Goal: Task Accomplishment & Management: Complete application form

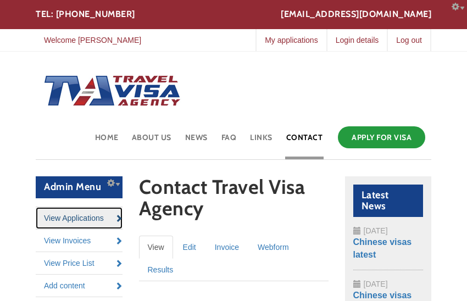
click at [76, 217] on link "View Applications" at bounding box center [79, 218] width 87 height 22
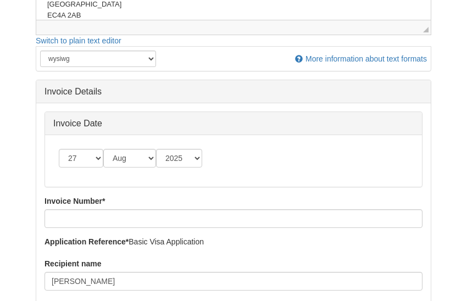
scroll to position [391, 0]
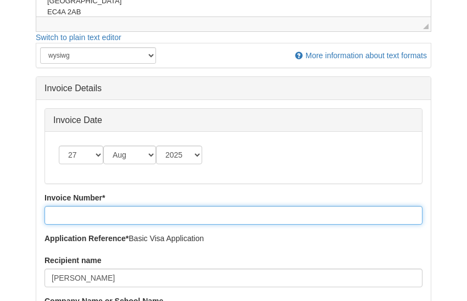
click at [105, 216] on input "Invoice Number *" at bounding box center [234, 215] width 378 height 19
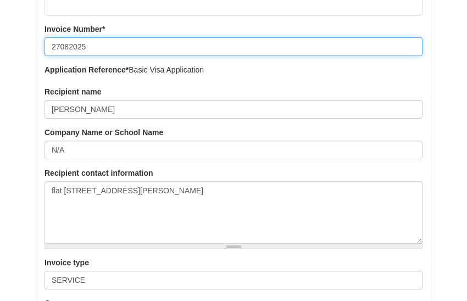
scroll to position [561, 0]
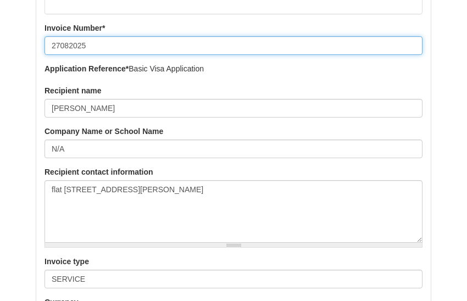
type input "27082025"
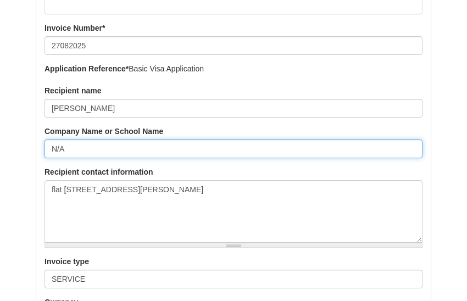
click at [84, 149] on input "N/A" at bounding box center [234, 149] width 378 height 19
type input "N"
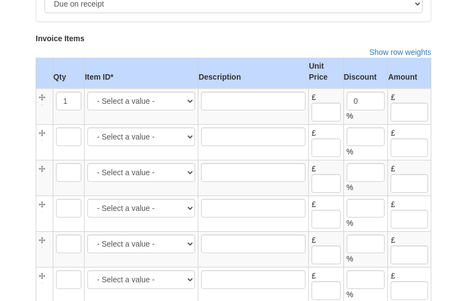
scroll to position [958, 0]
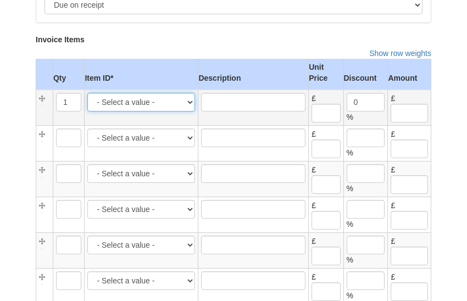
click at [161, 98] on select "- Select a value - CD -- [GEOGRAPHIC_DATA] same day courier delivery -- 25.00 […" at bounding box center [141, 102] width 108 height 19
select select "3930"
click at [88, 93] on select "- Select a value - CD -- [GEOGRAPHIC_DATA] same day courier delivery -- 25.00 […" at bounding box center [141, 102] width 108 height 19
type input "Spain [DEMOGRAPHIC_DATA], priority service visa fees"
type input "213.74"
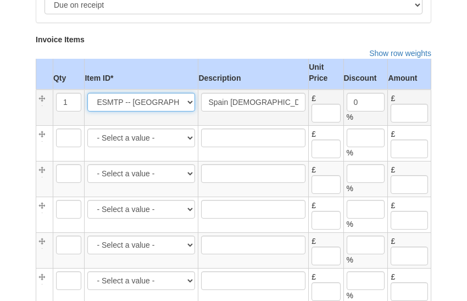
type input "213.74"
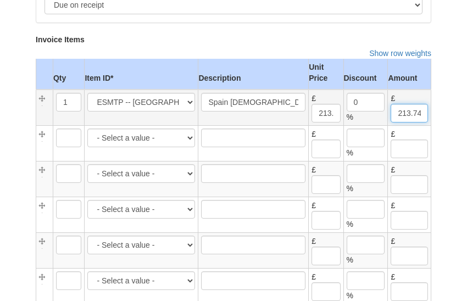
click at [411, 107] on input "213.74" at bounding box center [409, 113] width 37 height 19
click at [325, 109] on input "213.74" at bounding box center [326, 113] width 29 height 19
click at [322, 116] on input "221.14" at bounding box center [326, 113] width 29 height 19
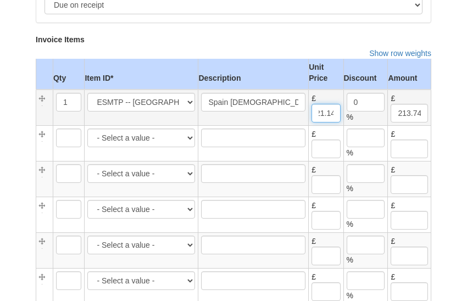
click at [322, 116] on input "221.14" at bounding box center [326, 113] width 29 height 19
type input "221.14"
click at [405, 112] on input "213.74" at bounding box center [409, 113] width 37 height 19
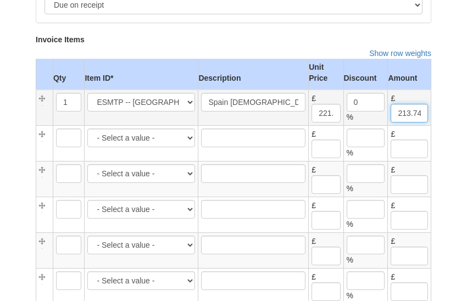
click at [405, 112] on input "213.74" at bounding box center [409, 113] width 37 height 19
paste input "21.1"
click at [405, 112] on input "221.14" at bounding box center [409, 113] width 37 height 19
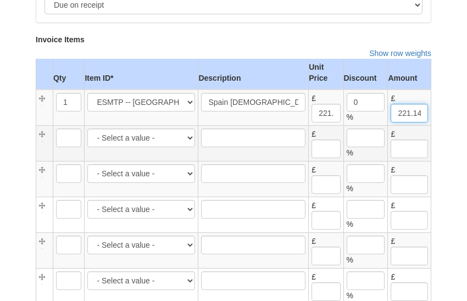
type input "221.14"
click at [109, 139] on select "- Select a value - CD -- [GEOGRAPHIC_DATA] same day courier delivery -- 25.00 […" at bounding box center [141, 138] width 108 height 19
select select "3930"
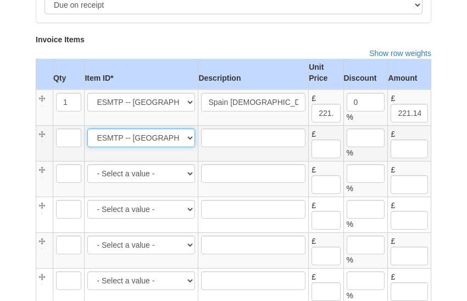
click at [88, 129] on select "- Select a value - CD -- [GEOGRAPHIC_DATA] same day courier delivery -- 25.00 […" at bounding box center [141, 138] width 108 height 19
type input "1"
type input "Spain [DEMOGRAPHIC_DATA], priority service visa fees"
type input "213.74"
type input "0"
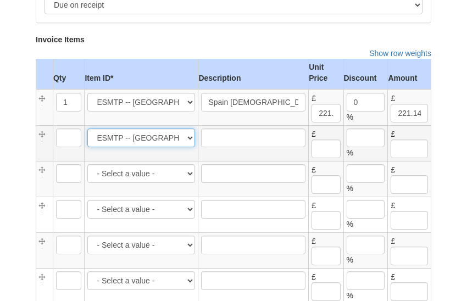
type input "213.74"
type input "434.88"
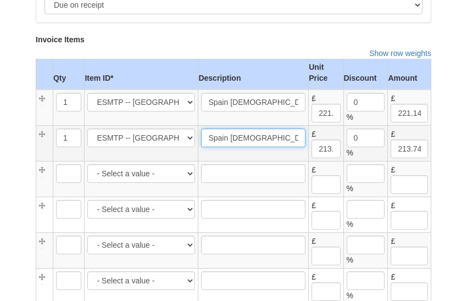
click at [244, 134] on input "Spain [DEMOGRAPHIC_DATA], priority service visa fees" at bounding box center [253, 138] width 104 height 19
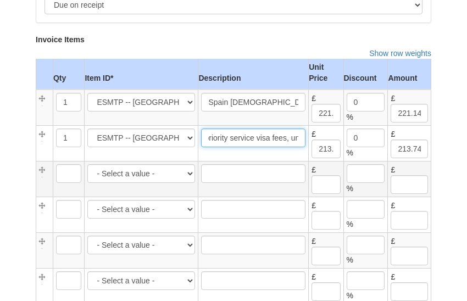
type input "Spain [DEMOGRAPHIC_DATA], priority service visa fees, under 12"
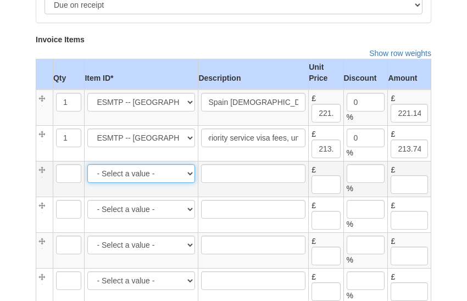
scroll to position [0, 0]
click at [146, 175] on select "- Select a value - CD -- [GEOGRAPHIC_DATA] same day courier delivery -- 25.00 […" at bounding box center [141, 173] width 108 height 19
select select "2807"
click at [88, 164] on select "- Select a value - CD -- [GEOGRAPHIC_DATA] same day courier delivery -- 25.00 […" at bounding box center [141, 173] width 108 height 19
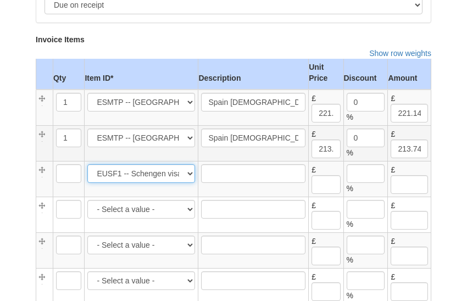
type input "1"
type input "Schengen visa, our service fee"
type input "100.00"
type input "0"
type input "100.00"
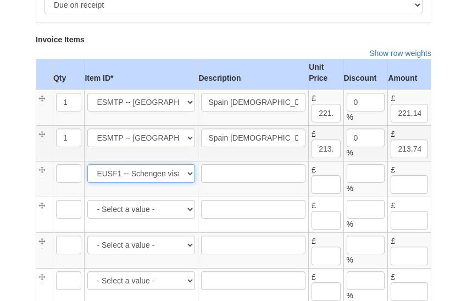
type input "534.88"
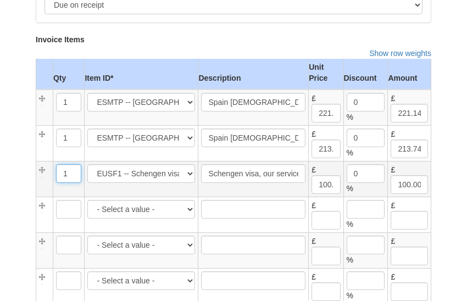
click at [71, 169] on input "1" at bounding box center [69, 173] width 26 height 19
type input "1"
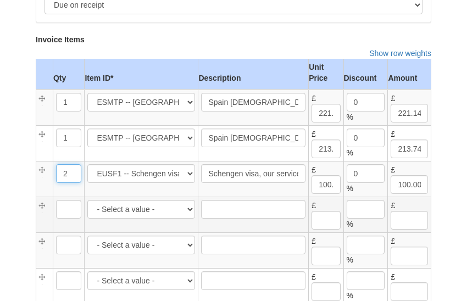
type input "2"
type input "200.00"
type input "634.88"
click at [65, 203] on input "Qty" at bounding box center [69, 209] width 26 height 19
type input "1"
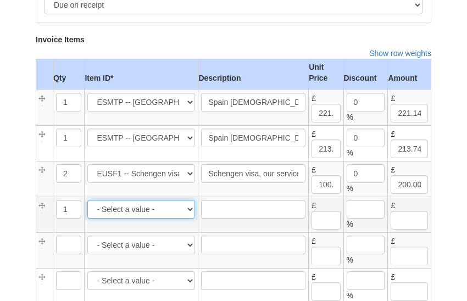
click at [169, 213] on select "- Select a value - CD -- [GEOGRAPHIC_DATA] same day courier delivery -- 25.00 […" at bounding box center [141, 209] width 108 height 19
select select "50"
click at [88, 200] on select "- Select a value - CD -- [GEOGRAPHIC_DATA] same day courier delivery -- 25.00 […" at bounding box center [141, 209] width 108 height 19
type input "Other"
type input "0.00"
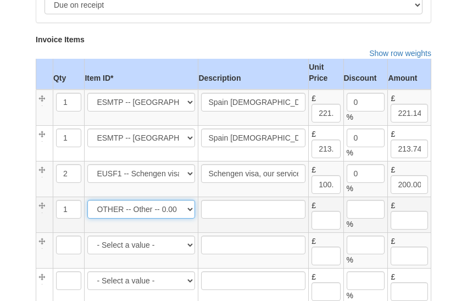
type input "0"
type input "0.00"
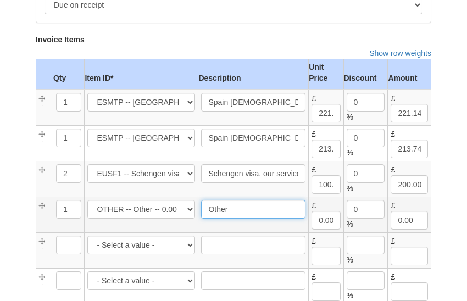
click at [252, 211] on input "Other" at bounding box center [253, 209] width 104 height 19
type input "Appointment overpayment refund"
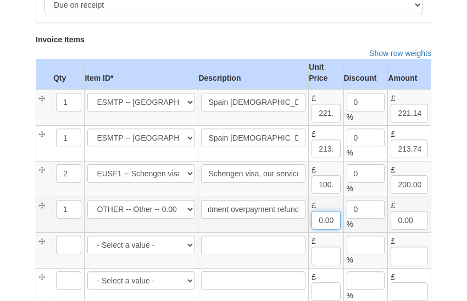
scroll to position [0, 0]
click at [318, 217] on input "0.00" at bounding box center [326, 220] width 29 height 19
type input "-200.00"
click at [396, 218] on input "0.00" at bounding box center [409, 220] width 37 height 19
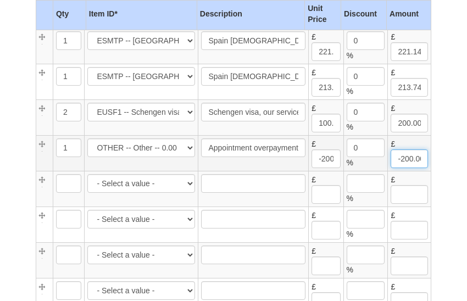
scroll to position [1019, 0]
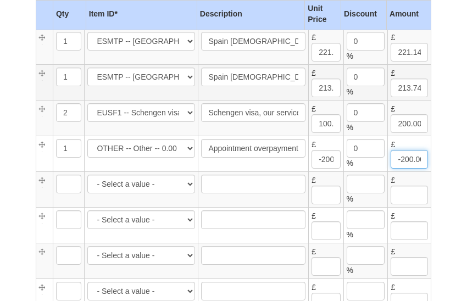
type input "-200.00"
click at [321, 84] on input "213.74" at bounding box center [326, 88] width 29 height 19
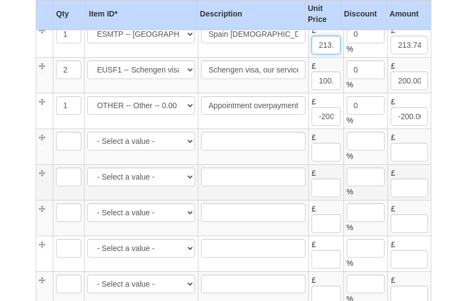
scroll to position [1061, 0]
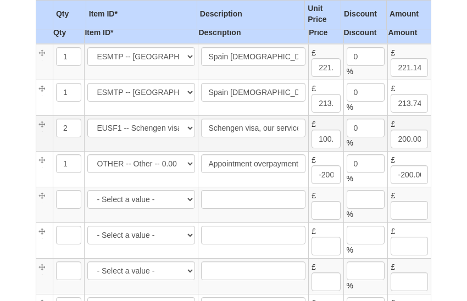
scroll to position [1002, 0]
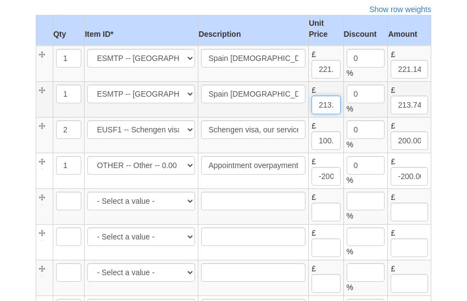
click at [317, 100] on input "213.74" at bounding box center [326, 105] width 29 height 19
type input "183.84"
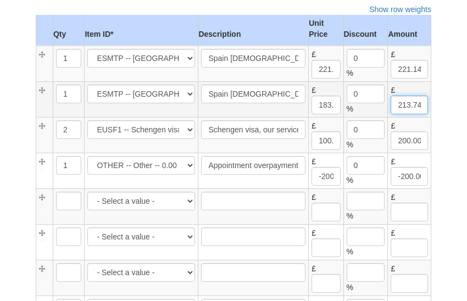
click at [404, 103] on input "213.74" at bounding box center [409, 105] width 37 height 19
paste input "183.8"
click at [404, 103] on input "183.84" at bounding box center [409, 105] width 37 height 19
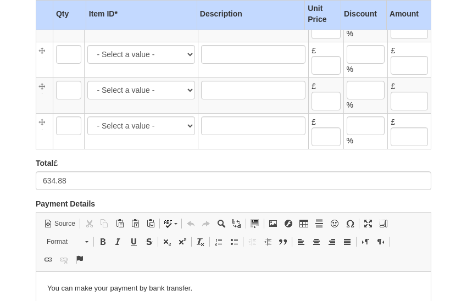
scroll to position [1264, 0]
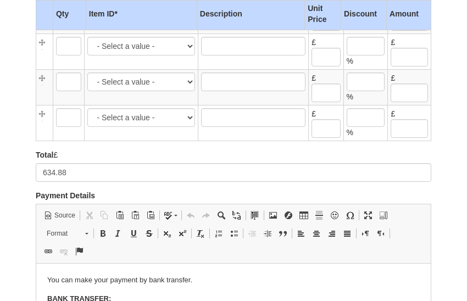
type input "183.84"
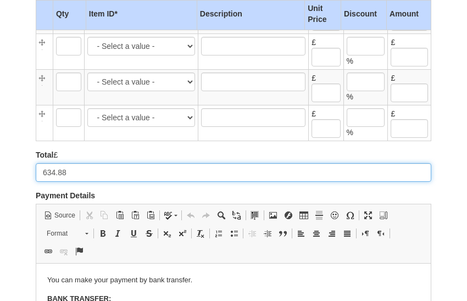
click at [73, 165] on input "634.88" at bounding box center [234, 172] width 396 height 19
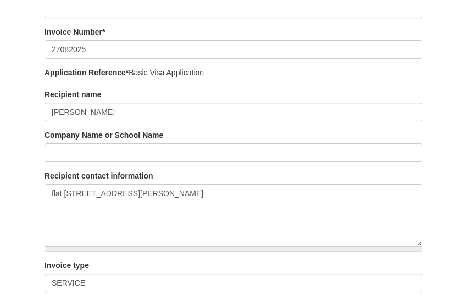
scroll to position [556, 0]
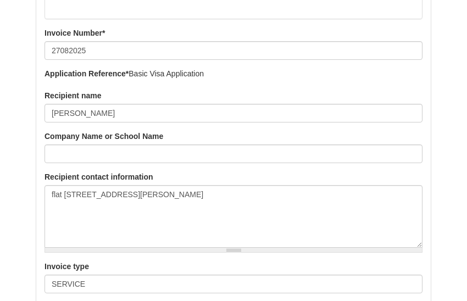
type input "404.98"
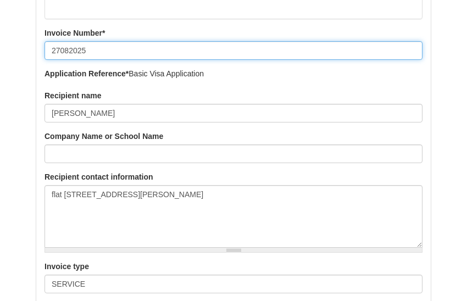
click at [95, 56] on input "27082025" at bounding box center [234, 50] width 378 height 19
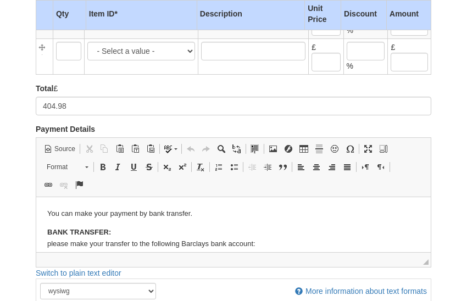
scroll to position [1495, 0]
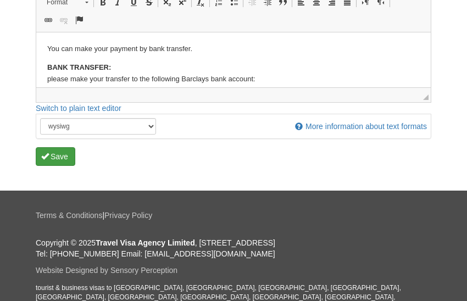
type input "27085661"
click at [71, 150] on button "Save" at bounding box center [56, 156] width 40 height 19
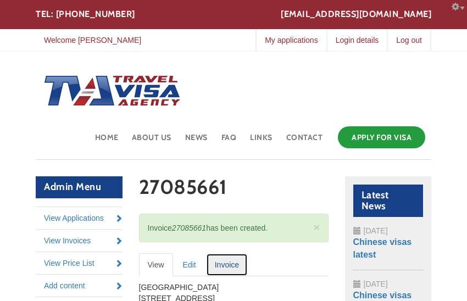
click at [230, 262] on link "Invoice" at bounding box center [227, 264] width 42 height 23
